Goal: Navigation & Orientation: Go to known website

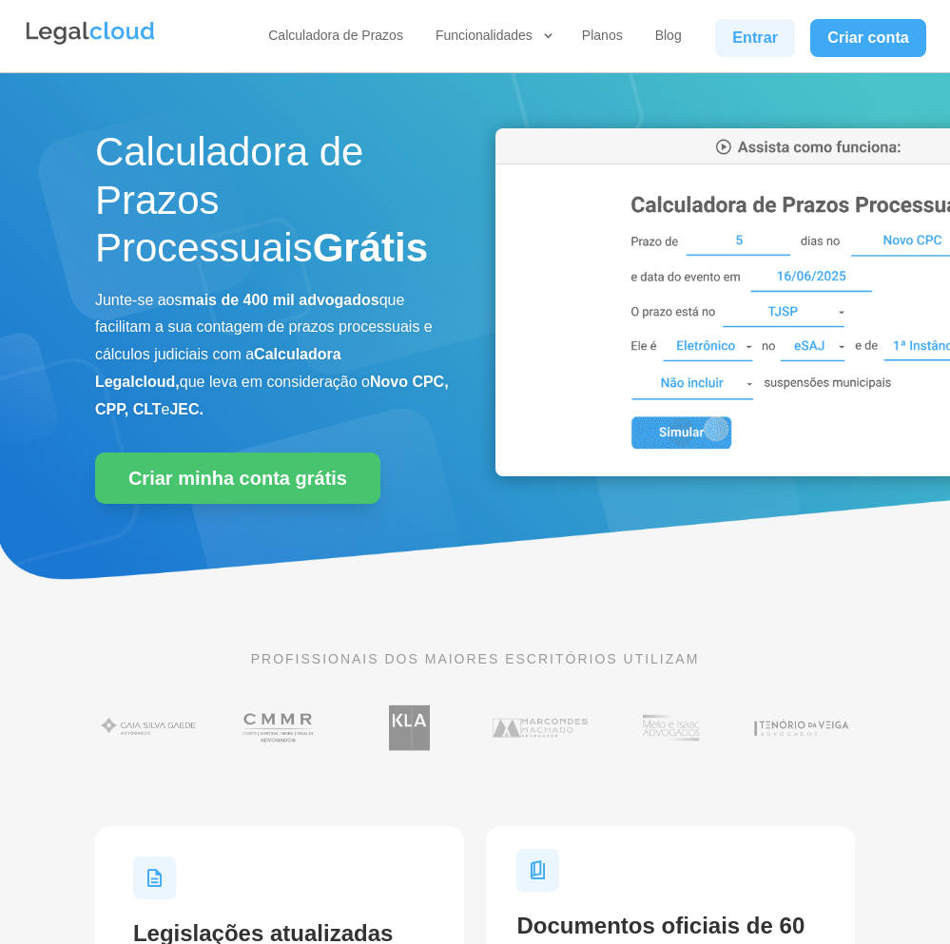
click at [737, 41] on link "Entrar" at bounding box center [755, 38] width 80 height 38
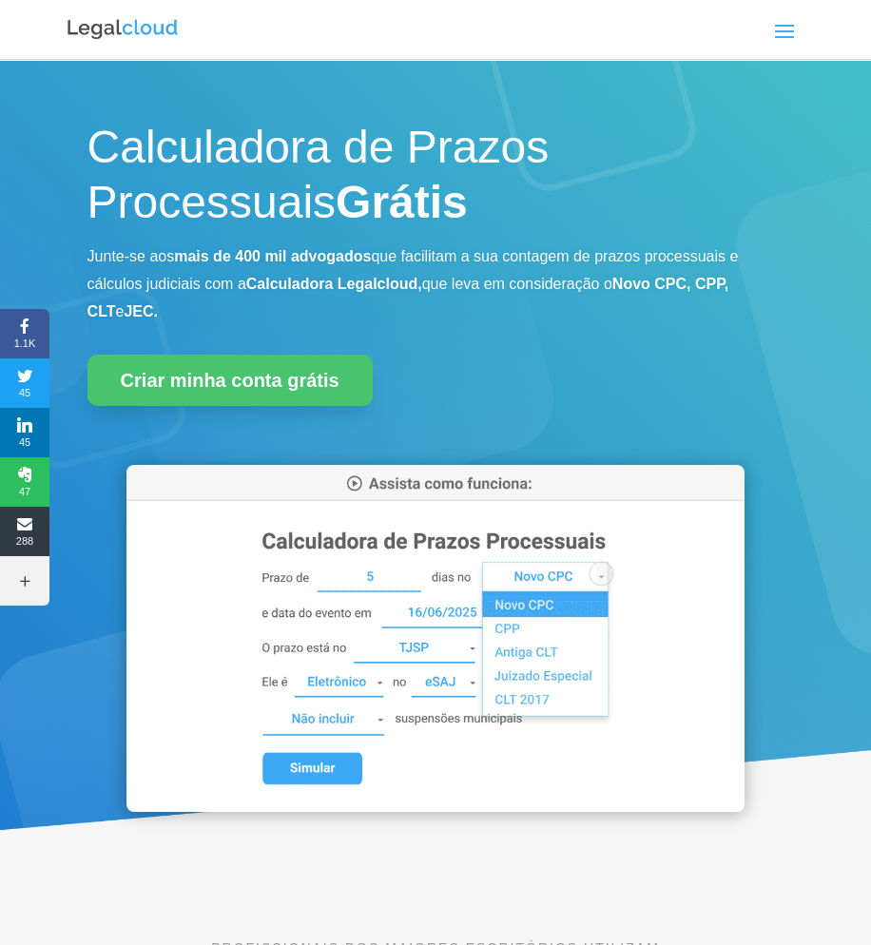
click at [776, 22] on span at bounding box center [784, 30] width 30 height 30
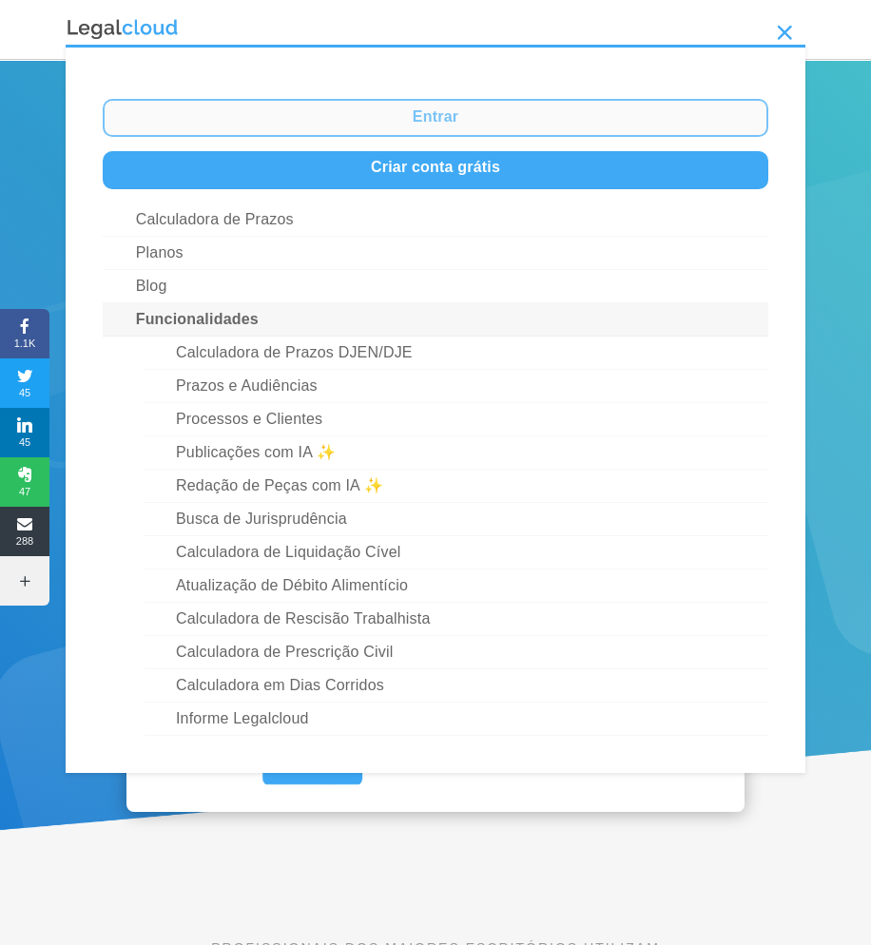
click at [474, 117] on link "Entrar" at bounding box center [436, 118] width 667 height 38
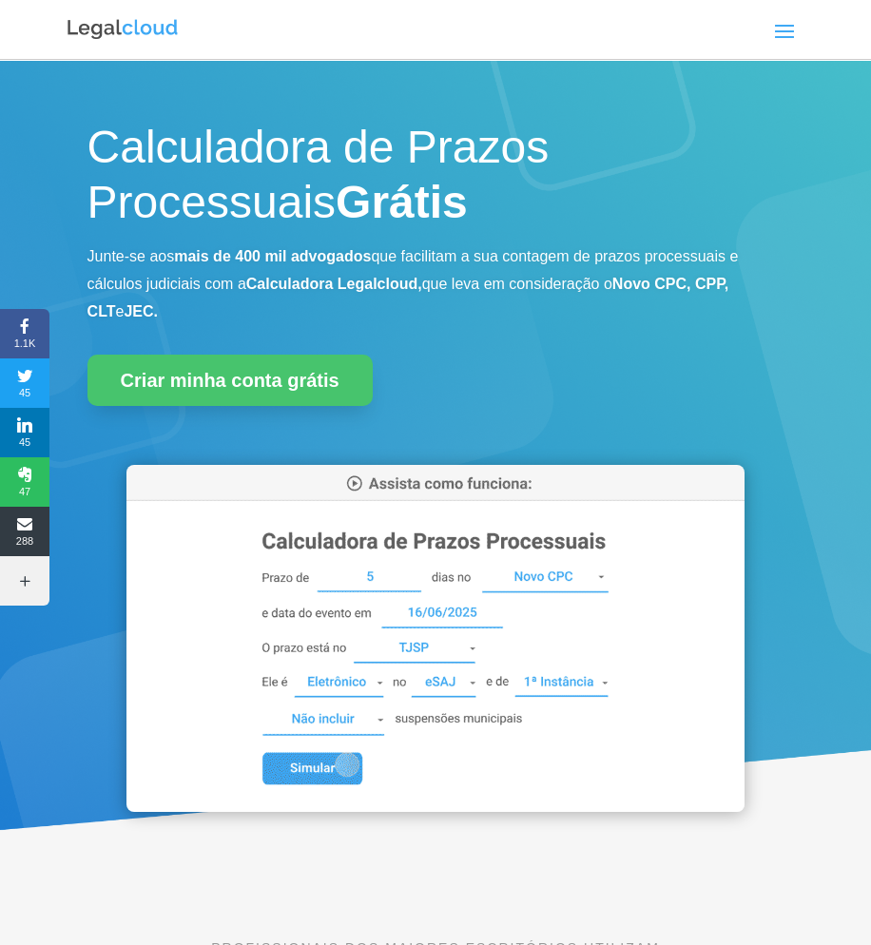
click at [794, 25] on span at bounding box center [784, 30] width 30 height 30
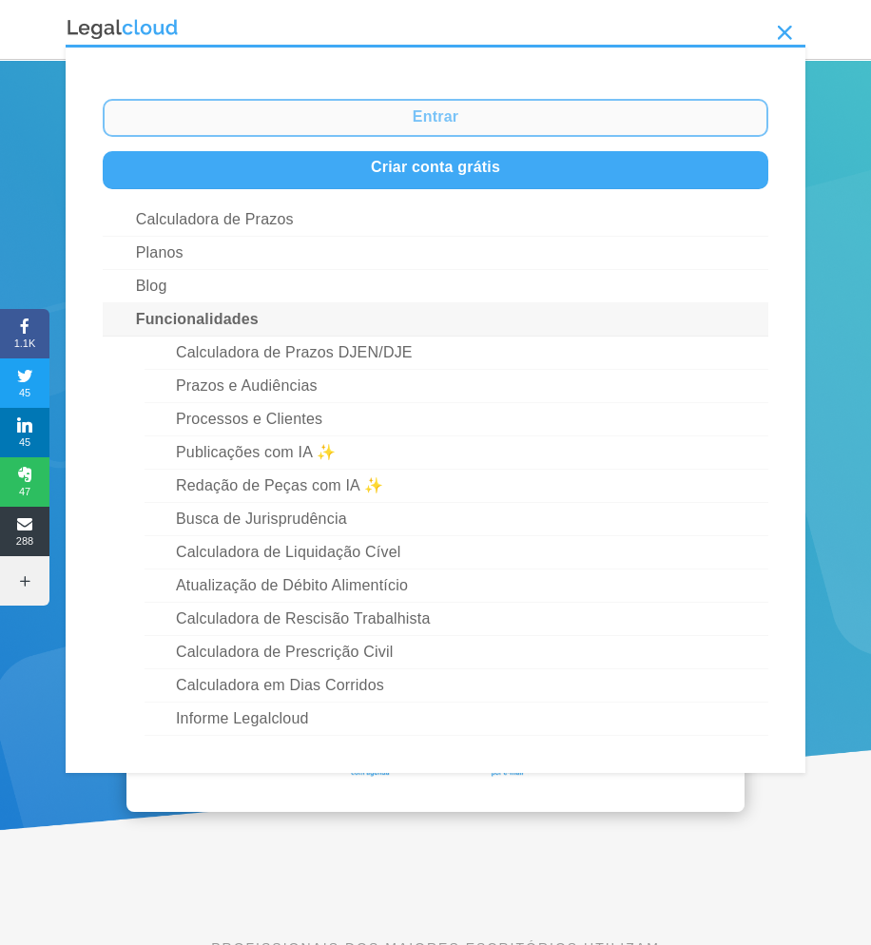
click at [501, 119] on link "Entrar" at bounding box center [436, 118] width 667 height 38
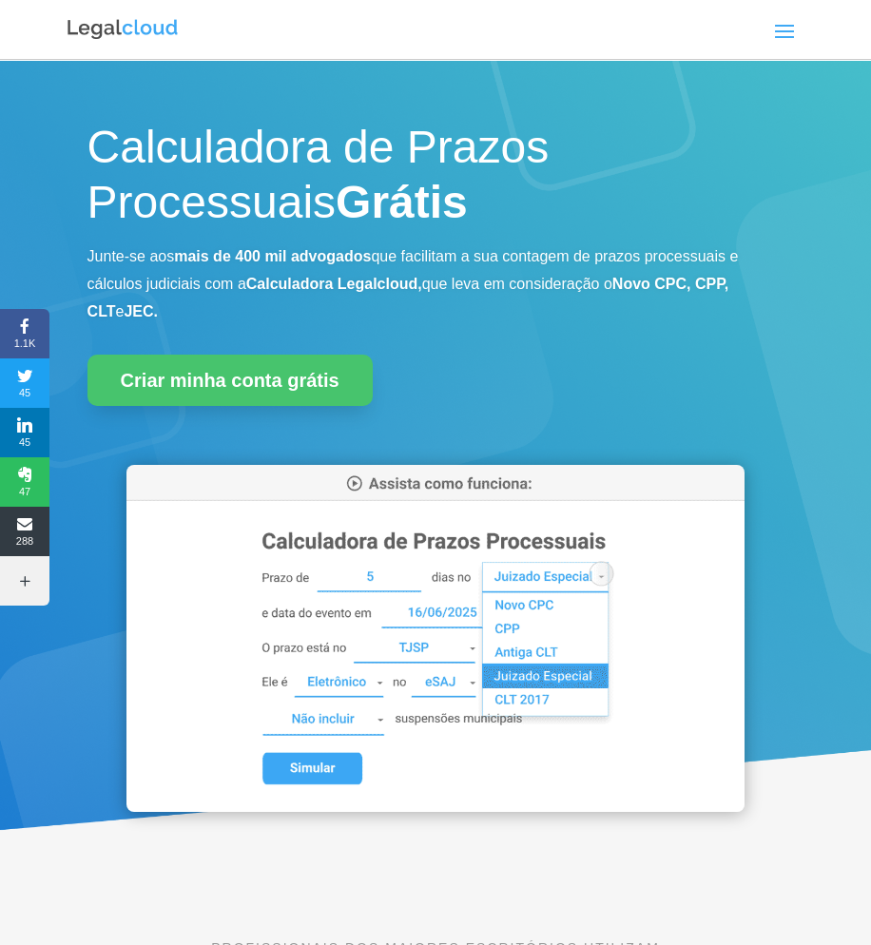
click at [785, 33] on span at bounding box center [784, 30] width 30 height 30
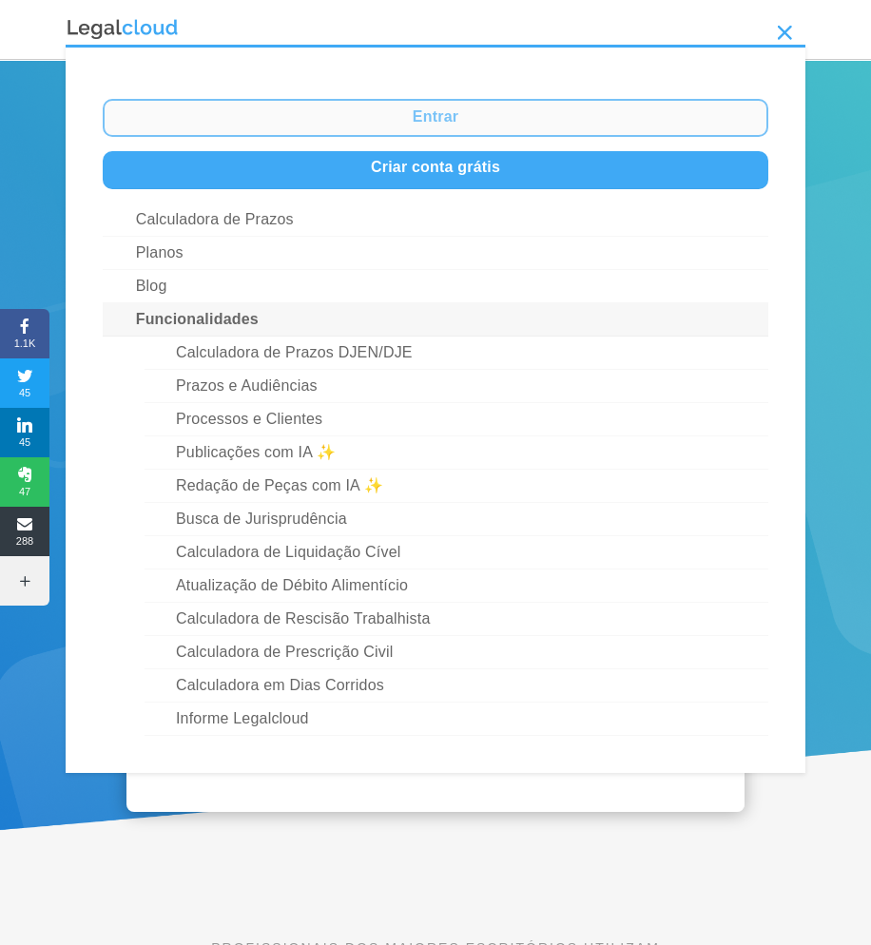
click at [482, 111] on link "Entrar" at bounding box center [436, 118] width 667 height 38
